Goal: Information Seeking & Learning: Understand process/instructions

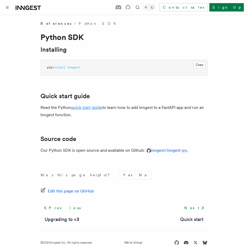
click at [87, 106] on link "quick start guide" at bounding box center [86, 107] width 31 height 5
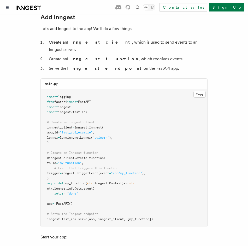
scroll to position [338, 0]
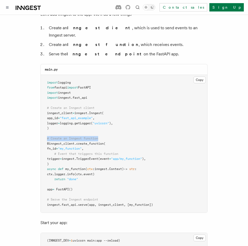
drag, startPoint x: 45, startPoint y: 128, endPoint x: 98, endPoint y: 126, distance: 53.0
click at [99, 126] on pre "import logging from fastapi import FastAPI import inngest import inngest . fast…" at bounding box center [124, 144] width 167 height 138
click at [98, 126] on pre "import logging from fastapi import FastAPI import inngest import inngest . fast…" at bounding box center [124, 144] width 167 height 138
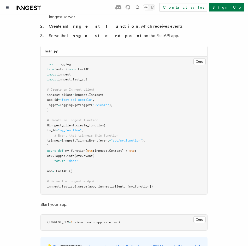
scroll to position [359, 0]
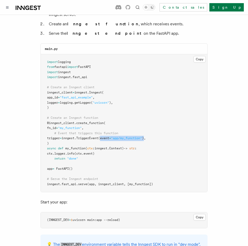
drag, startPoint x: 109, startPoint y: 128, endPoint x: 153, endPoint y: 127, distance: 43.6
click at [146, 136] on span "trigger = inngest. TriggerEvent (event = "app/my_function" )," at bounding box center [96, 138] width 99 height 4
click at [146, 136] on span ")," at bounding box center [144, 138] width 4 height 4
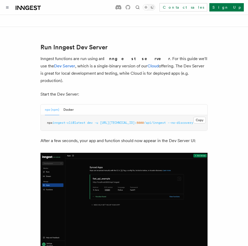
scroll to position [637, 0]
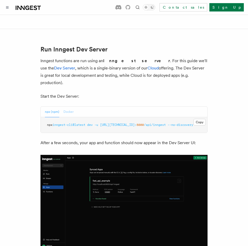
click at [71, 107] on button "Docker" at bounding box center [68, 112] width 10 height 11
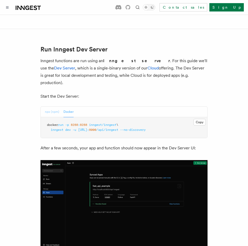
click at [54, 107] on button "npx (npm)" at bounding box center [52, 112] width 14 height 11
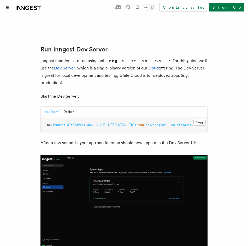
click at [63, 107] on div "npx (npm) Docker" at bounding box center [59, 112] width 29 height 11
click at [63, 107] on button "Docker" at bounding box center [68, 112] width 10 height 11
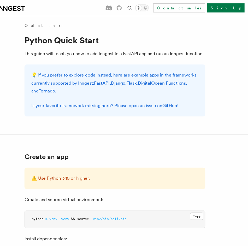
scroll to position [0, 0]
